Goal: Transaction & Acquisition: Book appointment/travel/reservation

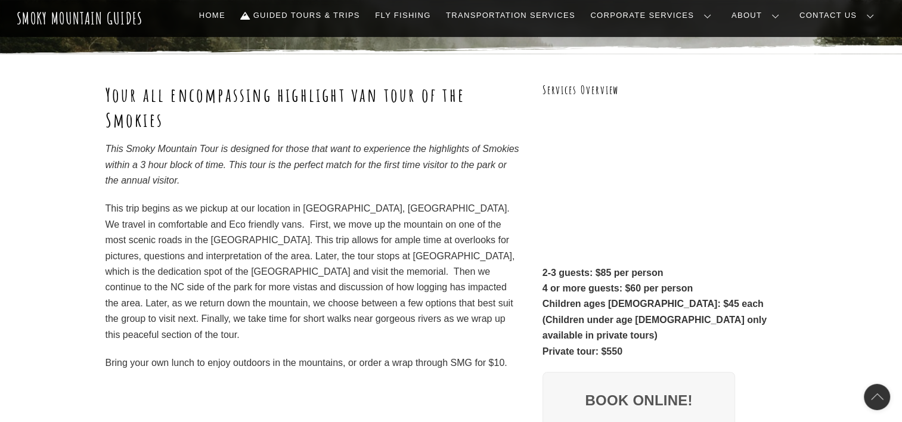
scroll to position [107, 0]
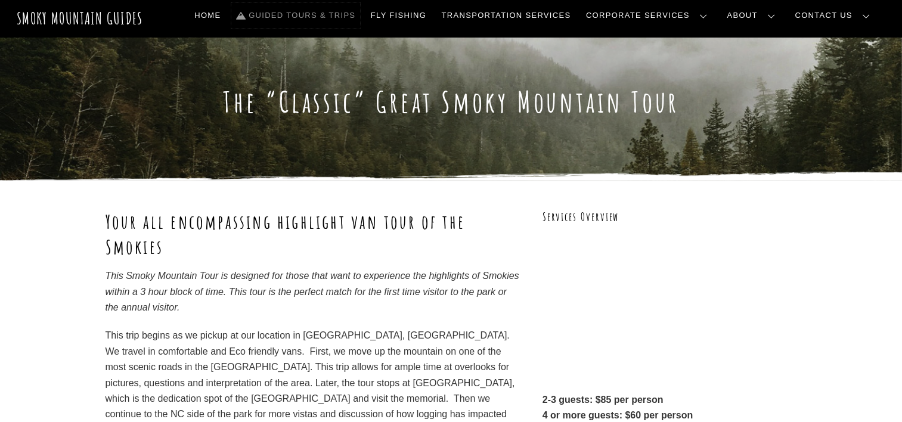
click at [360, 17] on link "Guided Tours & Trips" at bounding box center [295, 15] width 129 height 25
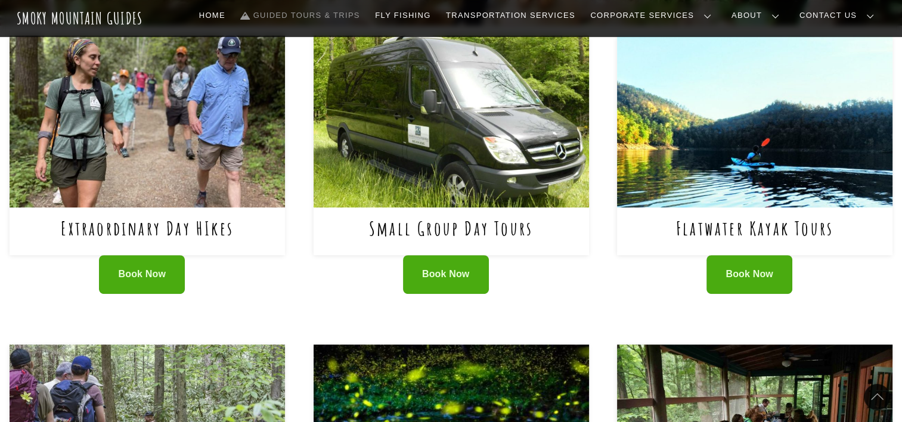
scroll to position [397, 0]
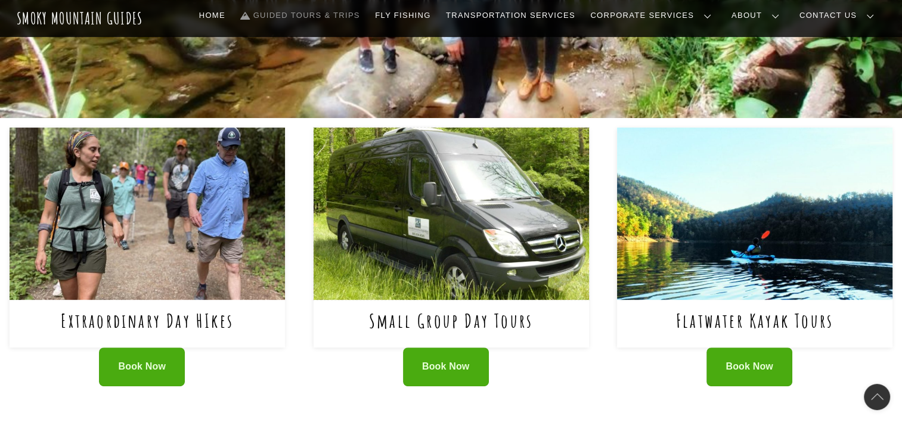
click at [423, 252] on img at bounding box center [450, 214] width 275 height 172
